Goal: Find specific page/section: Find specific page/section

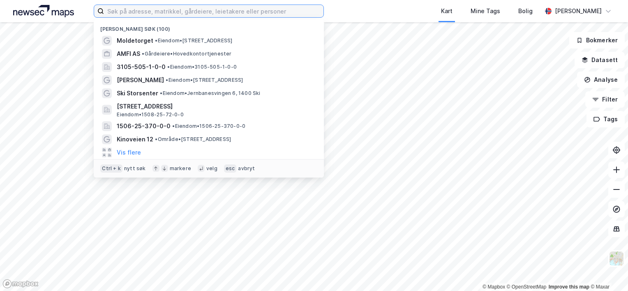
click at [164, 10] on input at bounding box center [214, 11] width 220 height 12
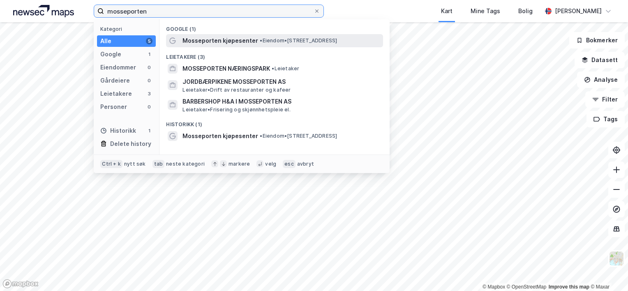
type input "mosseporten"
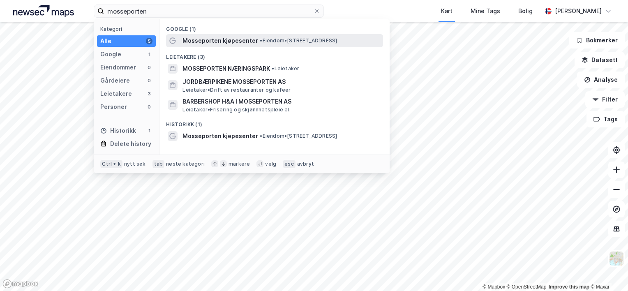
click at [207, 42] on span "Mosseporten kjøpesenter" at bounding box center [221, 41] width 76 height 10
